Goal: Task Accomplishment & Management: Complete application form

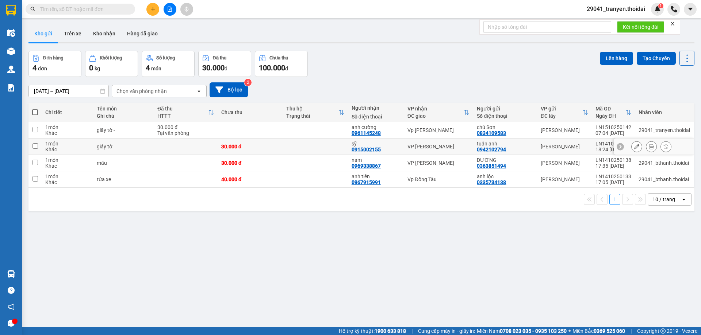
click at [156, 143] on td at bounding box center [186, 147] width 64 height 16
checkbox input "true"
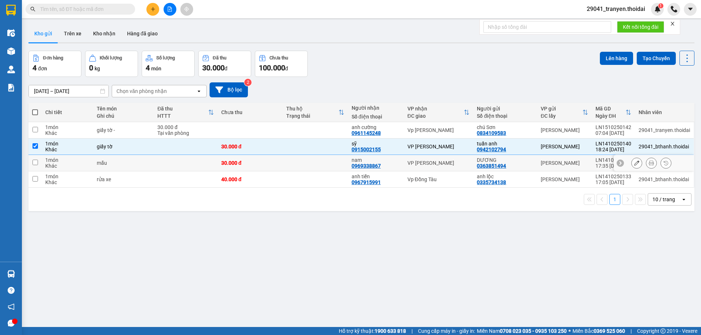
click at [133, 169] on td "mẫu" at bounding box center [123, 163] width 61 height 16
checkbox input "true"
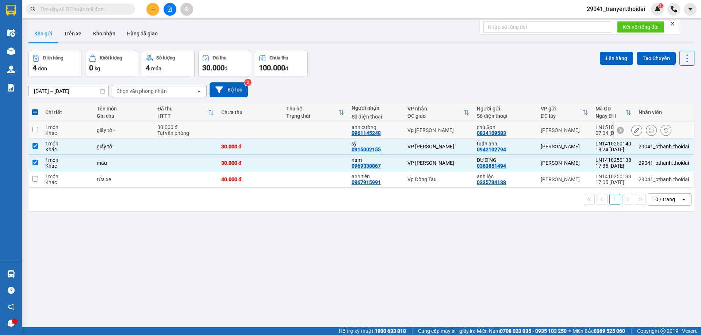
click at [160, 130] on div "Tại văn phòng" at bounding box center [185, 133] width 56 height 6
checkbox input "true"
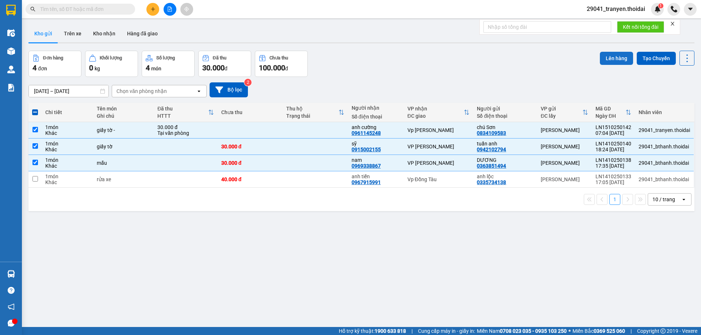
click at [619, 57] on button "Lên hàng" at bounding box center [616, 58] width 33 height 13
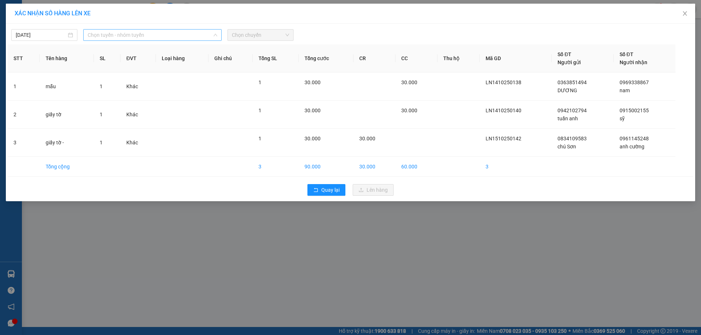
click at [150, 38] on span "Chọn tuyến - nhóm tuyến" at bounding box center [153, 35] width 130 height 11
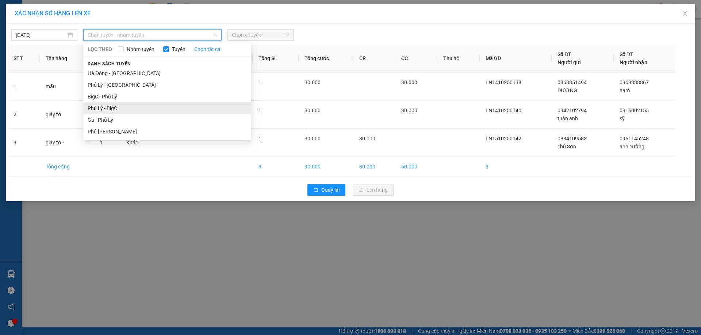
click at [122, 107] on li "Phủ Lý - BigC" at bounding box center [167, 109] width 168 height 12
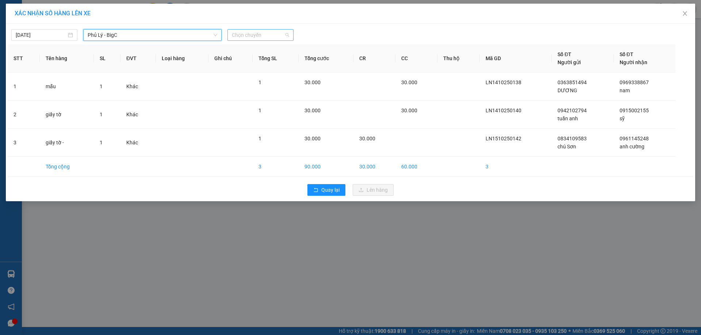
click at [266, 36] on span "Chọn chuyến" at bounding box center [260, 35] width 57 height 11
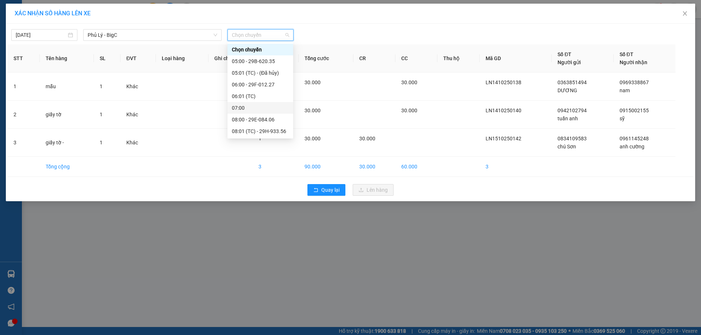
scroll to position [37, 0]
click at [278, 81] on div "08:00 - 29E-084.06" at bounding box center [260, 83] width 57 height 8
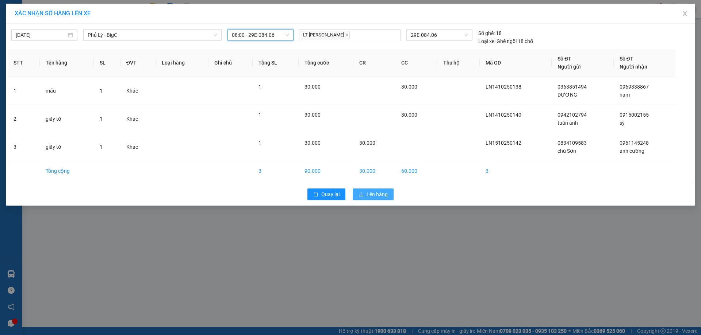
drag, startPoint x: 387, startPoint y: 193, endPoint x: 383, endPoint y: 189, distance: 5.9
click at [387, 193] on span "Lên hàng" at bounding box center [376, 195] width 21 height 8
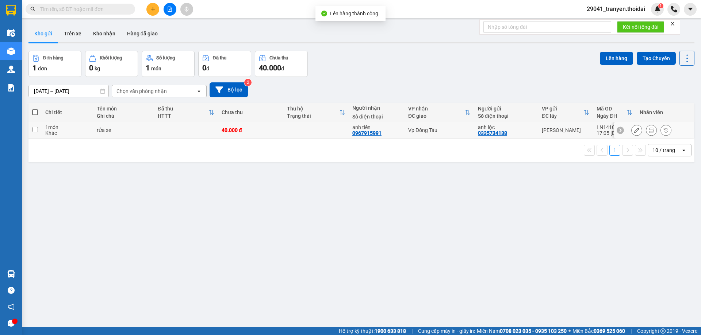
click at [107, 130] on div "rửa xe" at bounding box center [124, 130] width 54 height 6
checkbox input "true"
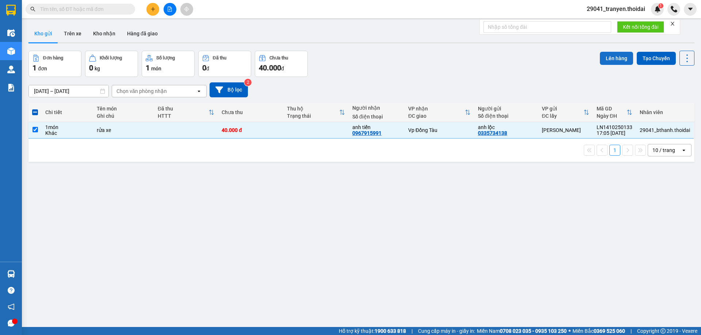
click at [618, 56] on button "Lên hàng" at bounding box center [616, 58] width 33 height 13
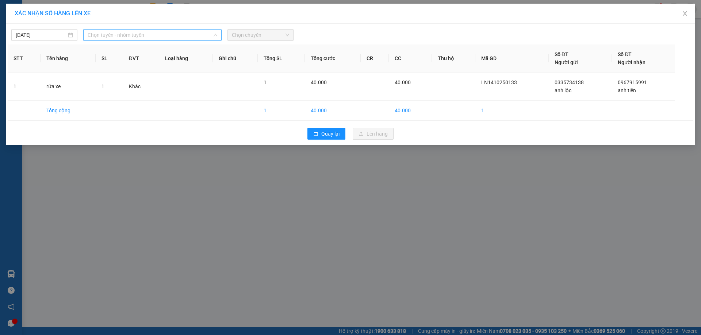
click at [137, 34] on span "Chọn tuyến - nhóm tuyến" at bounding box center [153, 35] width 130 height 11
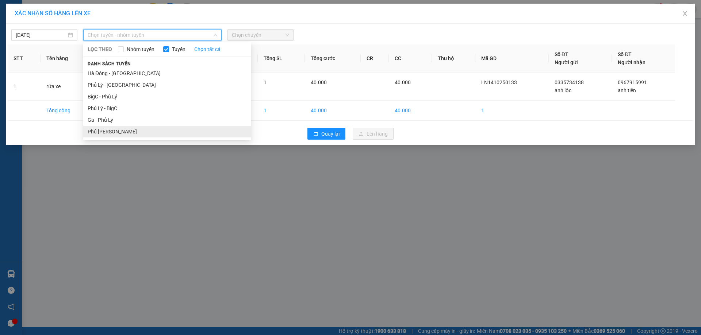
click at [133, 130] on li "Phủ [PERSON_NAME]" at bounding box center [167, 132] width 168 height 12
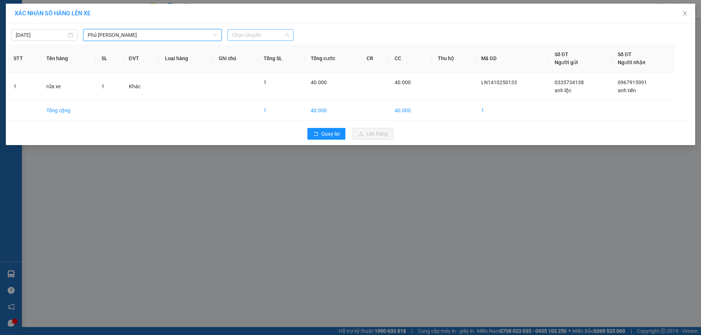
click at [288, 33] on span "Chọn chuyến" at bounding box center [260, 35] width 57 height 11
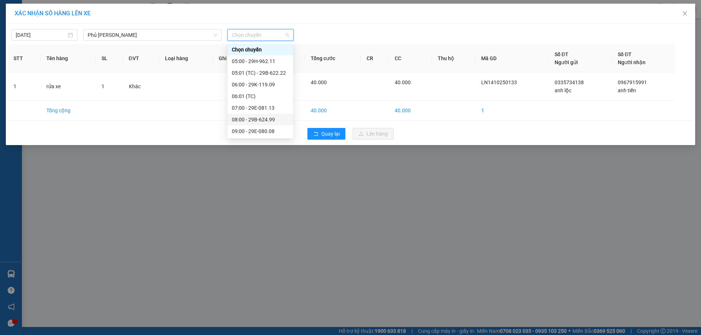
click at [265, 118] on div "08:00 - 29B-624.99" at bounding box center [260, 120] width 57 height 8
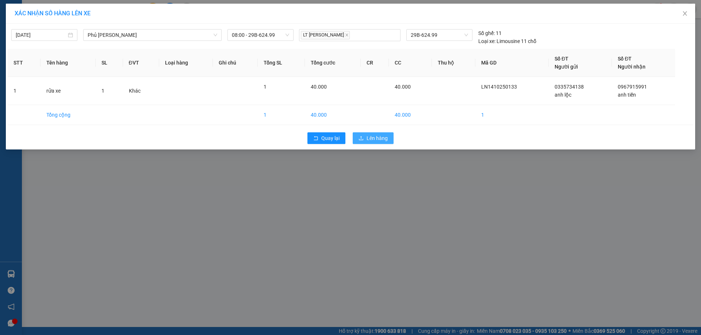
click at [376, 137] on span "Lên hàng" at bounding box center [376, 138] width 21 height 8
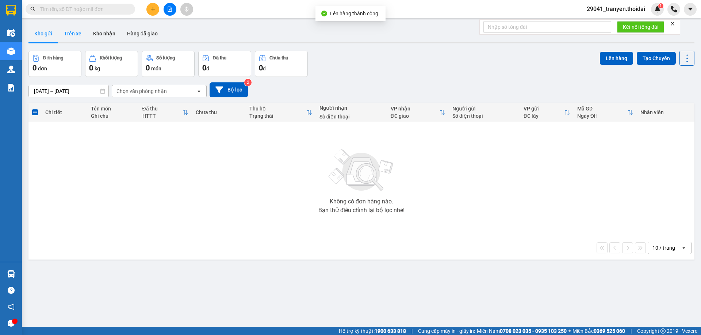
click at [81, 28] on button "Trên xe" at bounding box center [72, 34] width 29 height 18
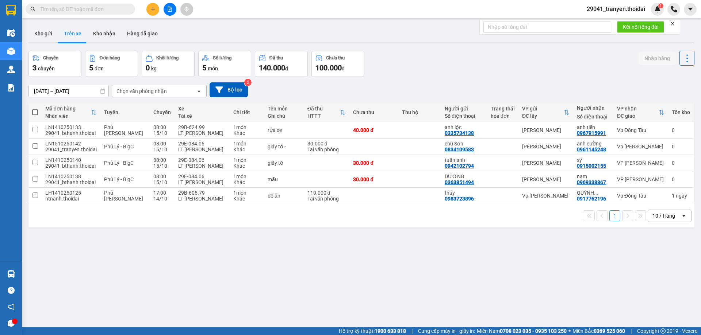
click at [461, 60] on div "Chuyến 3 chuyến Đơn hàng 5 đơn Khối lượng 0 kg Số lượng 5 món Đã thu 140.000 đ …" at bounding box center [361, 64] width 666 height 26
click at [397, 81] on div "[DATE] – [DATE] Press the down arrow key to interact with the calendar and sele…" at bounding box center [361, 90] width 666 height 26
drag, startPoint x: 385, startPoint y: 89, endPoint x: 210, endPoint y: 64, distance: 177.0
click at [379, 86] on div "[DATE] – [DATE] Press the down arrow key to interact with the calendar and sele…" at bounding box center [361, 89] width 666 height 15
click at [42, 31] on button "Kho gửi" at bounding box center [43, 34] width 30 height 18
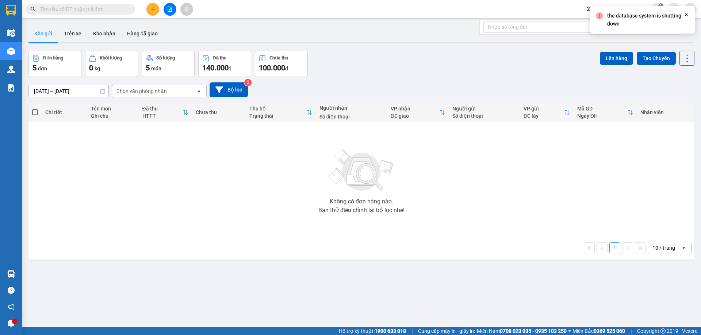
click at [147, 9] on button at bounding box center [152, 9] width 13 height 13
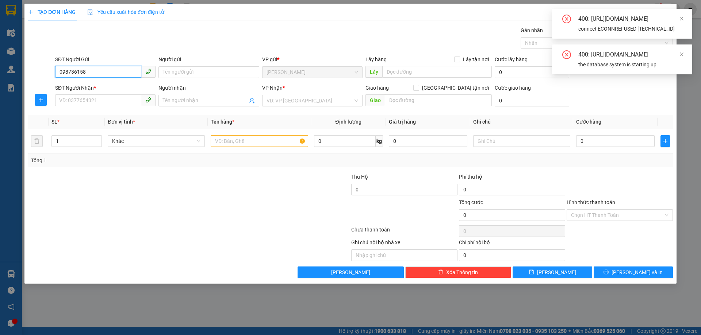
type input "0987361587"
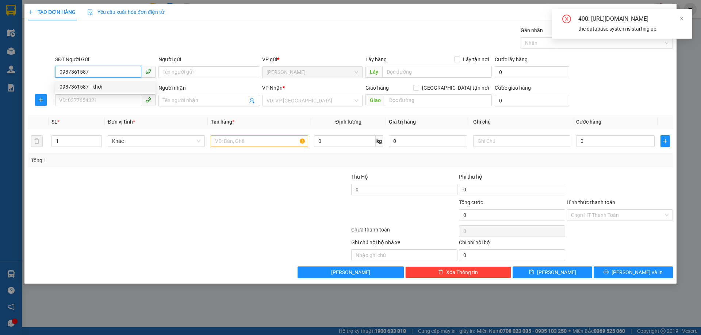
click at [120, 89] on div "0987361587 - khơi" at bounding box center [106, 87] width 92 height 8
type input "khơi"
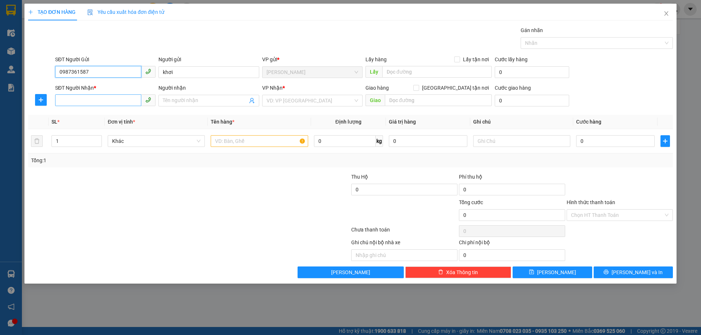
type input "0987361587"
click at [122, 101] on input "SĐT Người Nhận *" at bounding box center [98, 101] width 86 height 12
click at [113, 116] on div "0961901286 - dũng" at bounding box center [106, 115] width 92 height 8
type input "0961901286"
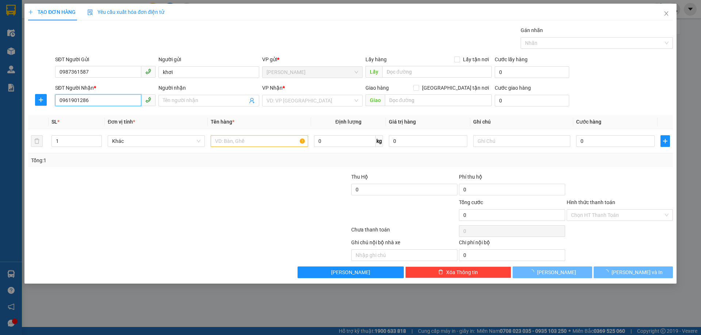
type input "dũng"
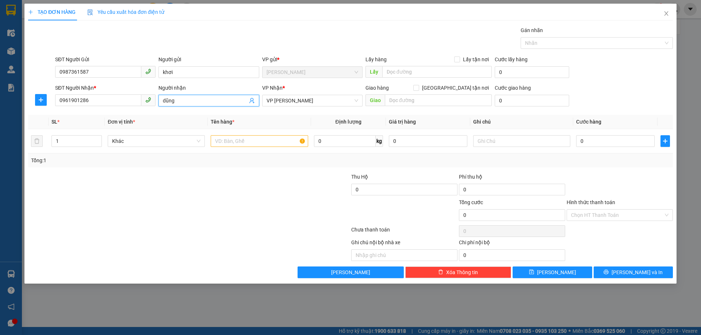
click at [206, 103] on input "dũng" at bounding box center [205, 101] width 84 height 8
click at [283, 136] on input "text" at bounding box center [259, 141] width 97 height 12
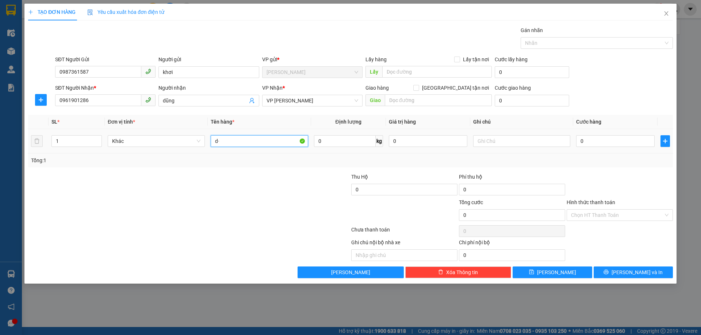
type input "d"
type input "đ"
type input "hương trầm"
click at [600, 138] on input "0" at bounding box center [615, 141] width 78 height 12
click at [582, 138] on input "0" at bounding box center [615, 141] width 78 height 12
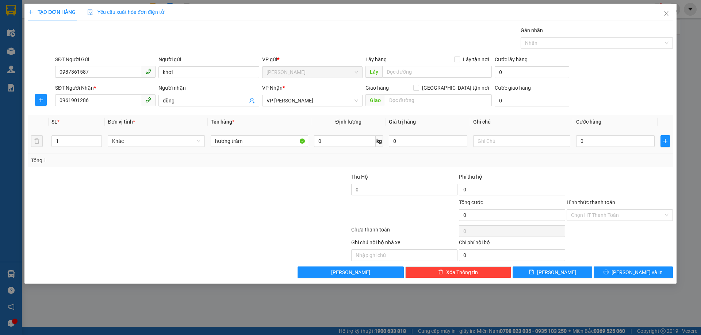
click at [573, 146] on td "0" at bounding box center [615, 141] width 84 height 24
click at [586, 136] on input "0" at bounding box center [615, 141] width 78 height 12
click at [583, 138] on input "0" at bounding box center [615, 141] width 78 height 12
click at [579, 144] on input "0" at bounding box center [615, 141] width 78 height 12
click at [588, 142] on input "0" at bounding box center [615, 141] width 78 height 12
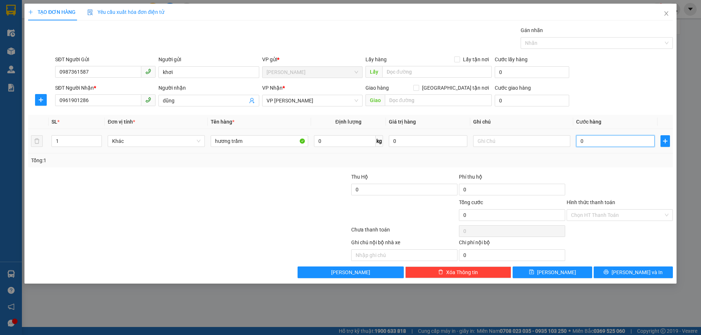
click at [580, 141] on input "0" at bounding box center [615, 141] width 78 height 12
type input "10"
type input "130"
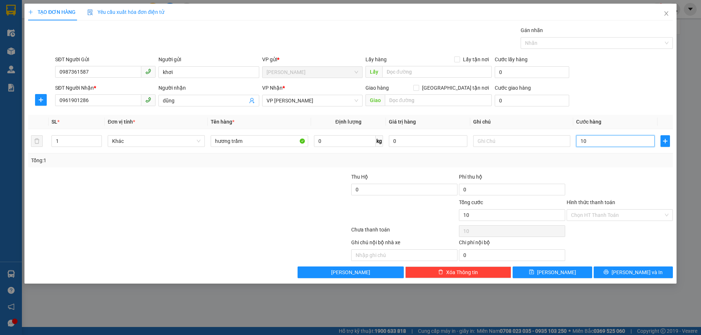
type input "130"
type input "1.300"
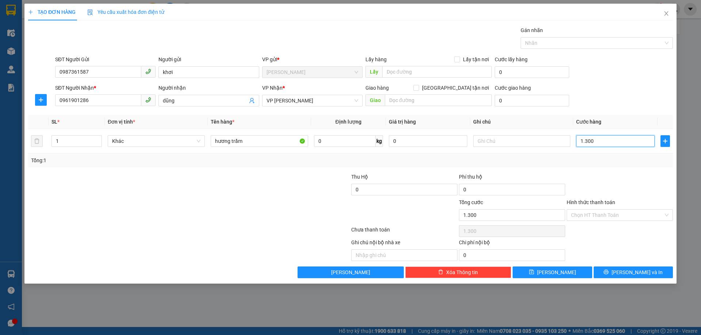
type input "13.000"
type input "130.000"
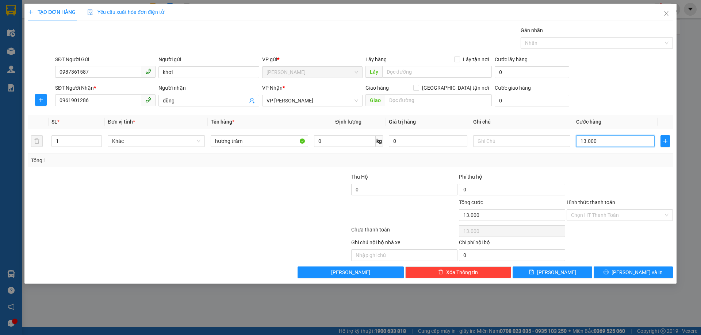
type input "130.000"
click at [651, 104] on div "SĐT Người Nhận * 0961901286 Người nhận dũng VP Nhận * VP [PERSON_NAME] Giao hàn…" at bounding box center [364, 97] width 621 height 26
click at [647, 187] on div at bounding box center [620, 186] width 108 height 26
click at [627, 272] on span "[PERSON_NAME] và In" at bounding box center [636, 273] width 51 height 8
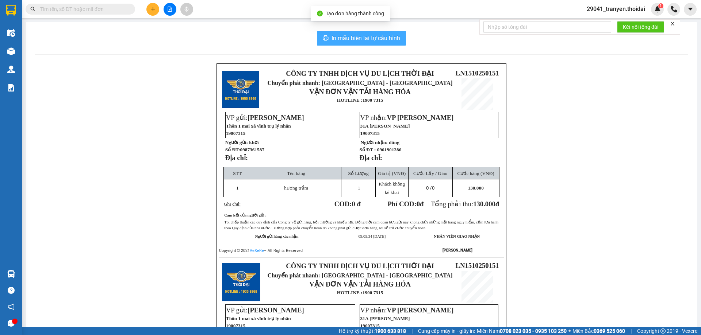
click at [361, 36] on span "In mẫu biên lai tự cấu hình" at bounding box center [365, 38] width 69 height 9
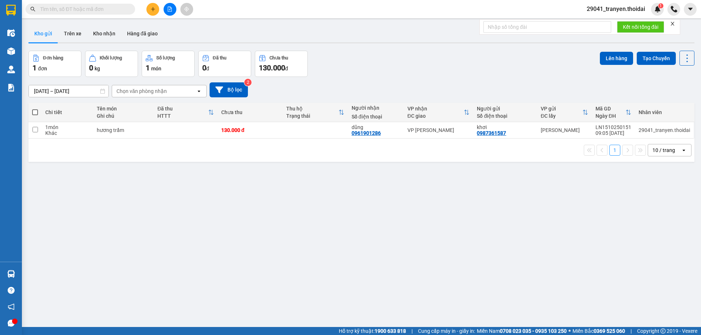
click at [370, 76] on div "Đơn hàng 1 đơn Khối lượng 0 kg Số lượng 1 món Đã thu 0 đ Chưa thu 130.000 đ Lên…" at bounding box center [361, 64] width 666 height 26
click at [450, 77] on div "[DATE] – [DATE] Press the down arrow key to interact with the calendar and sele…" at bounding box center [361, 90] width 666 height 26
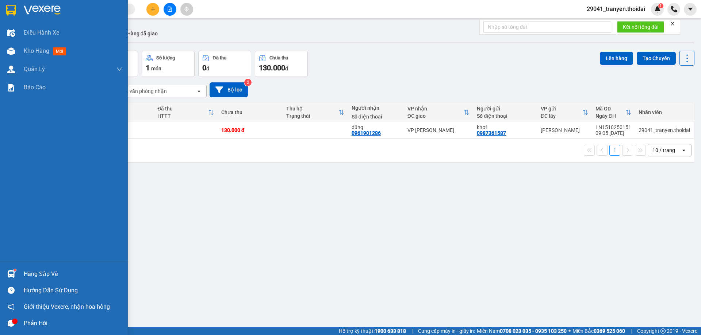
click at [62, 268] on div "Hàng sắp về" at bounding box center [64, 274] width 128 height 16
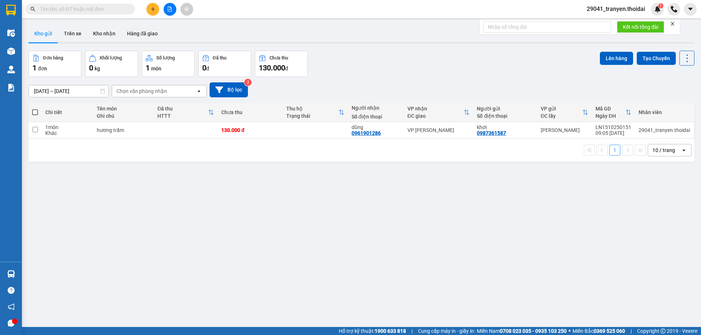
drag, startPoint x: 408, startPoint y: 211, endPoint x: 119, endPoint y: 51, distance: 330.7
click at [406, 210] on section "Kết quả tìm kiếm ( 0 ) Bộ lọc No Data 29041_tranyen.thoidai 1 Điều hành xe Kho …" at bounding box center [350, 167] width 701 height 335
